Goal: Subscribe to service/newsletter

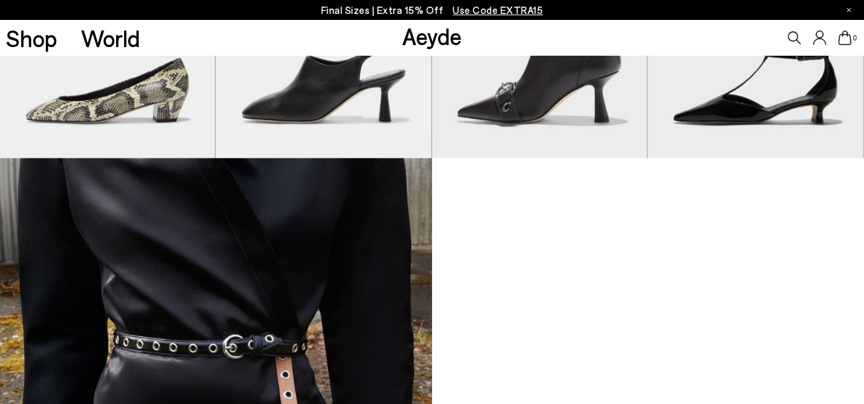
scroll to position [1209, 0]
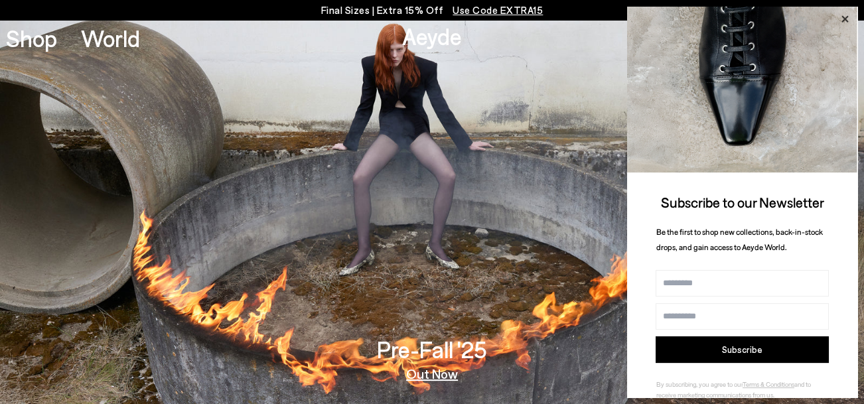
click at [847, 21] on icon at bounding box center [844, 19] width 7 height 7
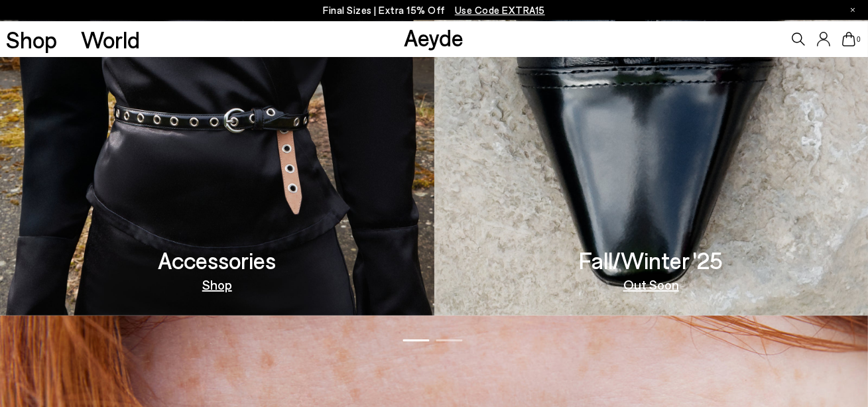
scroll to position [1141, 0]
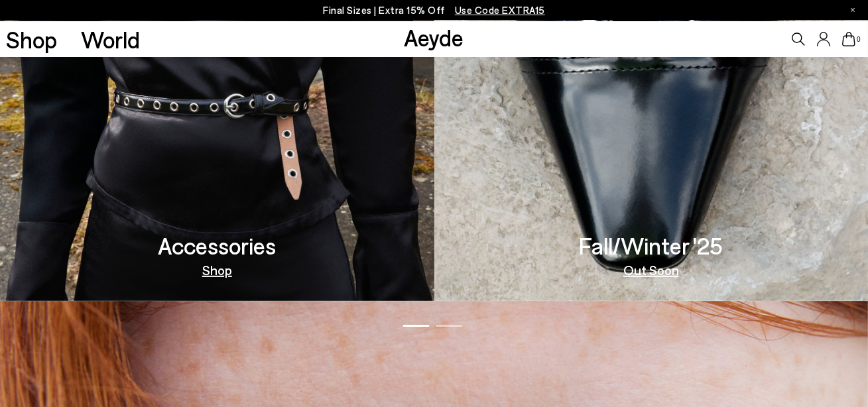
click at [636, 281] on img at bounding box center [652, 109] width 435 height 383
